Goal: Check status

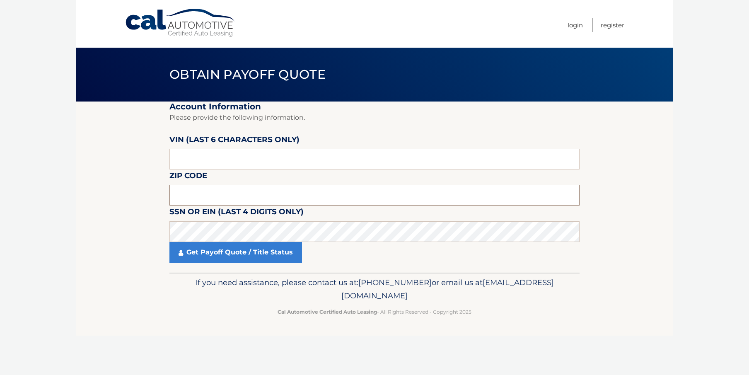
click at [190, 196] on input "text" at bounding box center [374, 195] width 410 height 21
click at [648, 170] on section "Account Information Please provide the following information. [PERSON_NAME] (la…" at bounding box center [374, 186] width 596 height 171
click at [191, 189] on input "text" at bounding box center [374, 195] width 410 height 21
type input "19047"
click at [204, 157] on input "text" at bounding box center [374, 159] width 410 height 21
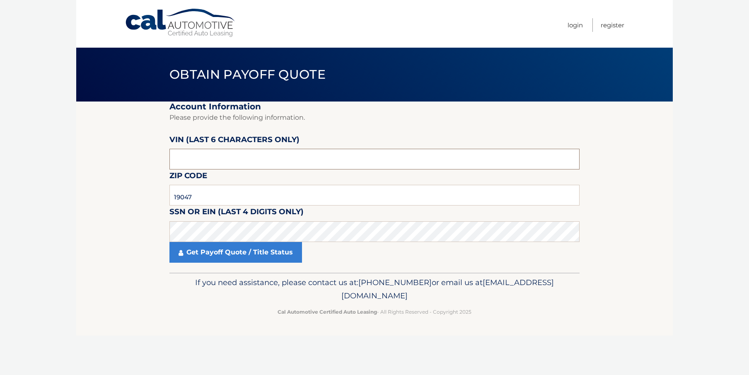
click at [184, 155] on input "text" at bounding box center [374, 159] width 410 height 21
type input "512317"
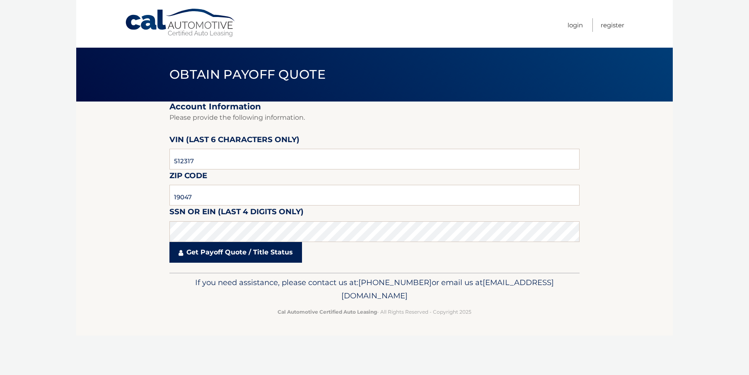
click at [224, 252] on link "Get Payoff Quote / Title Status" at bounding box center [235, 252] width 132 height 21
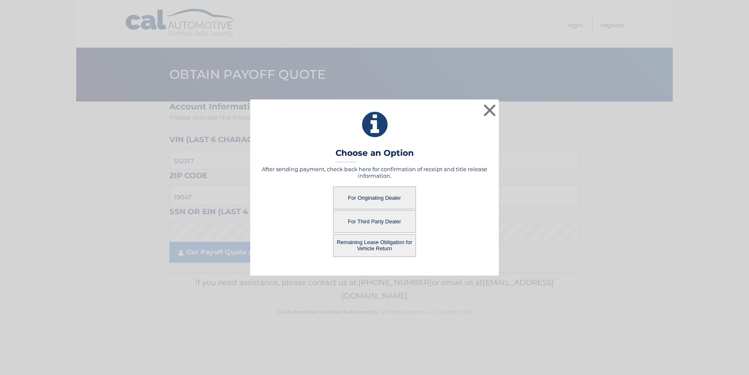
click at [376, 197] on button "For Originating Dealer" at bounding box center [374, 197] width 83 height 23
click at [364, 195] on button "For Originating Dealer" at bounding box center [374, 197] width 83 height 23
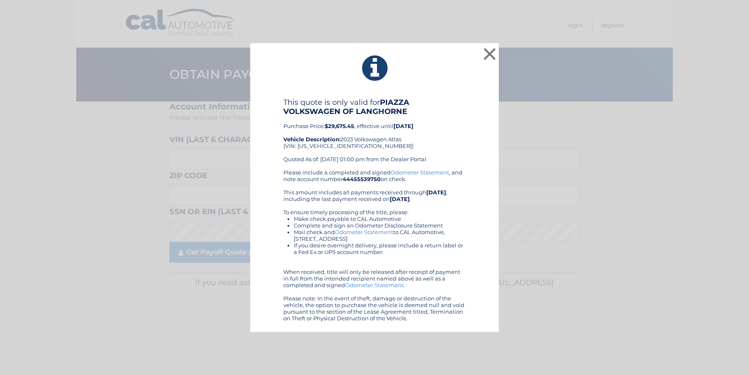
drag, startPoint x: 280, startPoint y: 100, endPoint x: 474, endPoint y: 321, distance: 293.4
click at [474, 321] on div "This quote is only valid for PIAZZA VOLKSWAGEN OF LANGHORNE Purchase Price: $29…" at bounding box center [374, 210] width 228 height 224
click at [465, 116] on div "This quote is only valid for PIAZZA VOLKSWAGEN OF LANGHORNE Purchase Price: $29…" at bounding box center [374, 210] width 228 height 224
click at [488, 54] on button "×" at bounding box center [489, 54] width 17 height 17
